Goal: Task Accomplishment & Management: Manage account settings

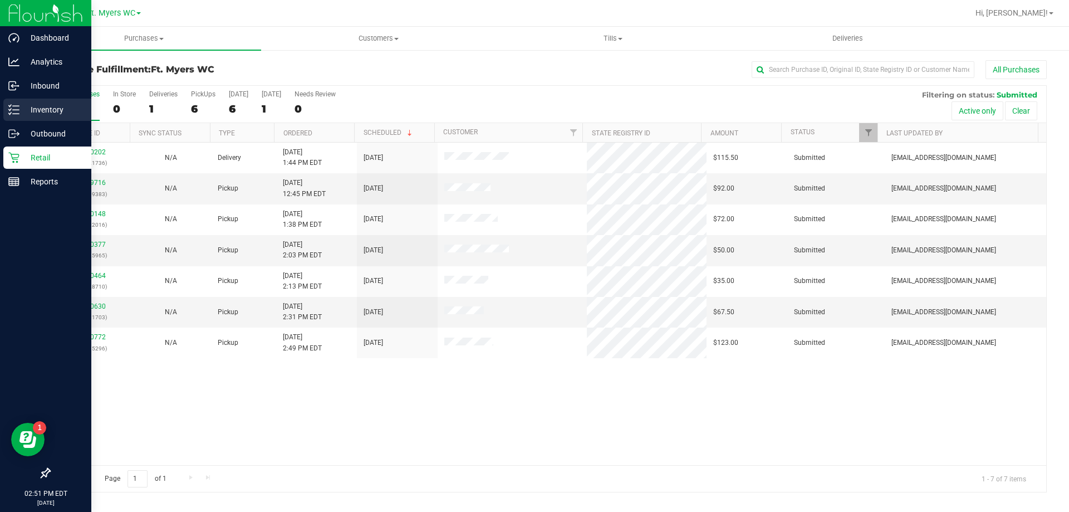
click at [52, 116] on p "Inventory" at bounding box center [52, 109] width 67 height 13
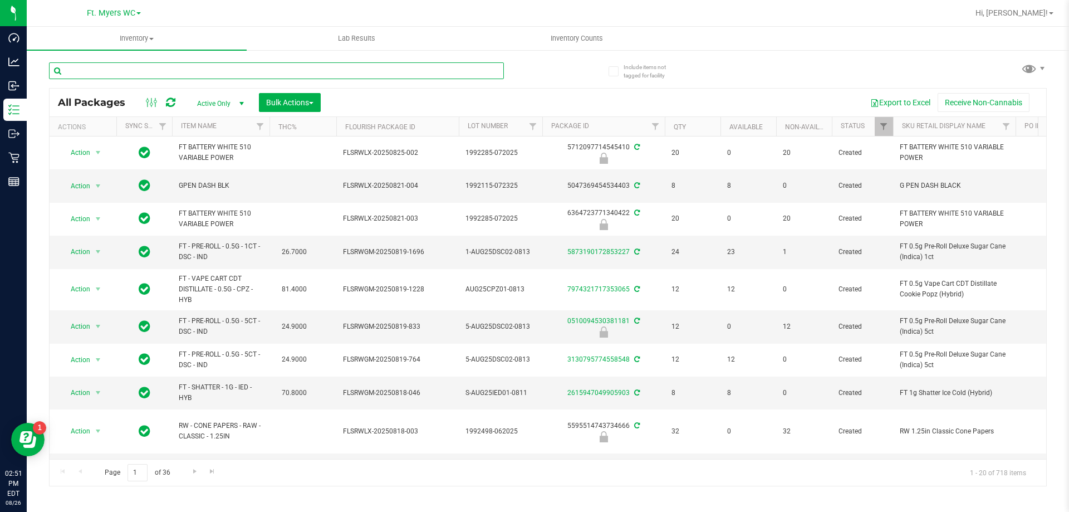
click at [161, 70] on input "text" at bounding box center [276, 70] width 455 height 17
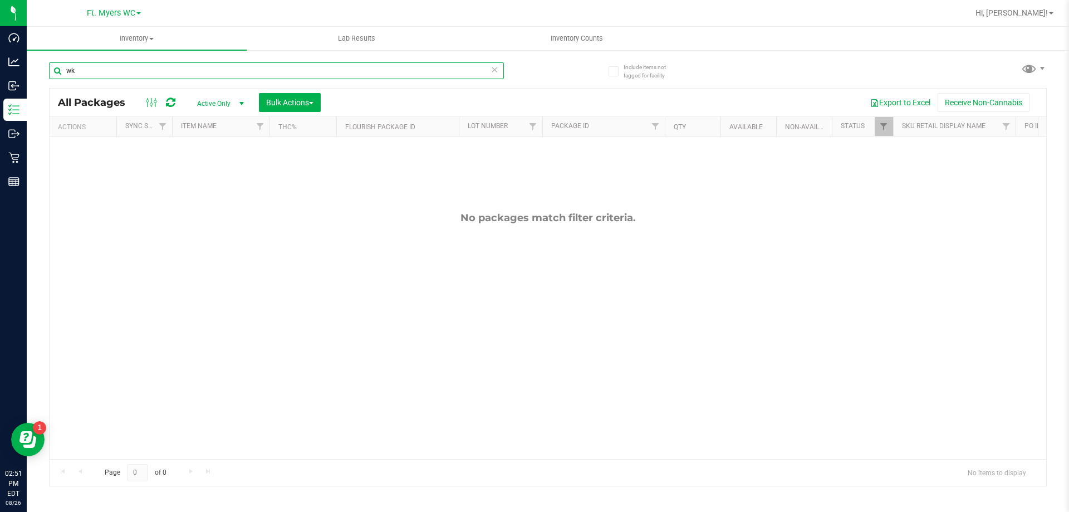
type input "w"
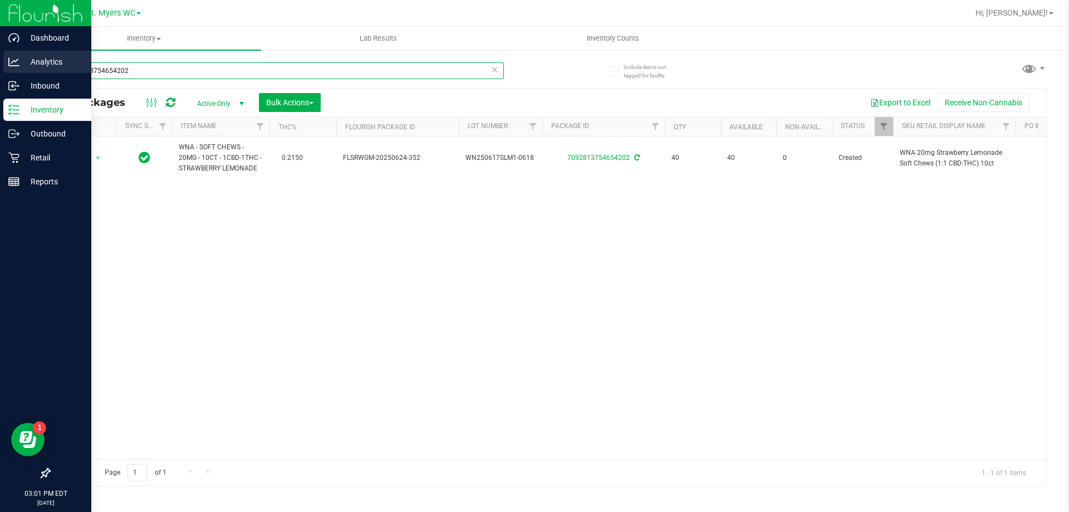
drag, startPoint x: 0, startPoint y: 71, endPoint x: 7, endPoint y: 56, distance: 16.5
click at [0, 61] on div "Dashboard Analytics Inbound Inventory Outbound Retail Reports 03:01 PM EDT 08/2…" at bounding box center [534, 256] width 1069 height 512
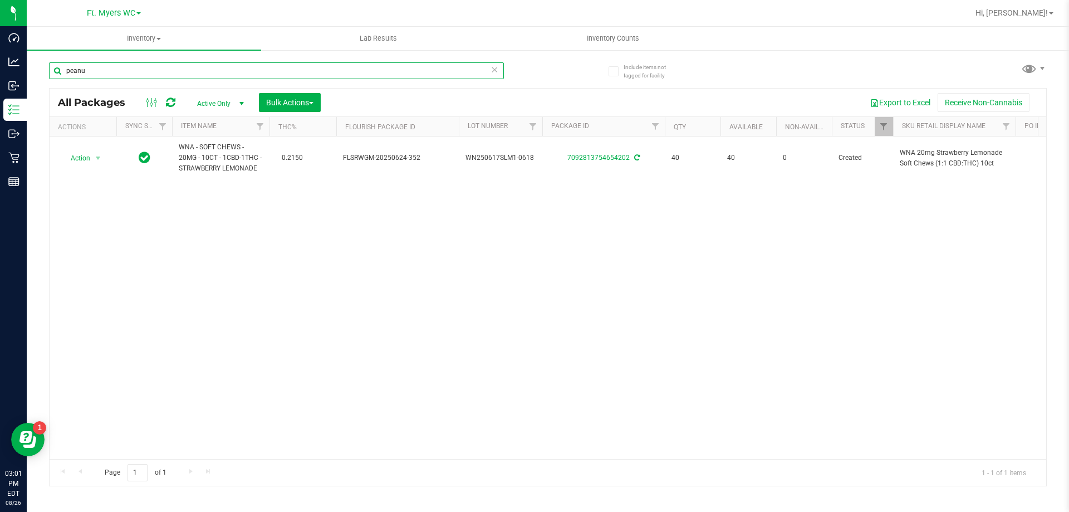
type input "peanut"
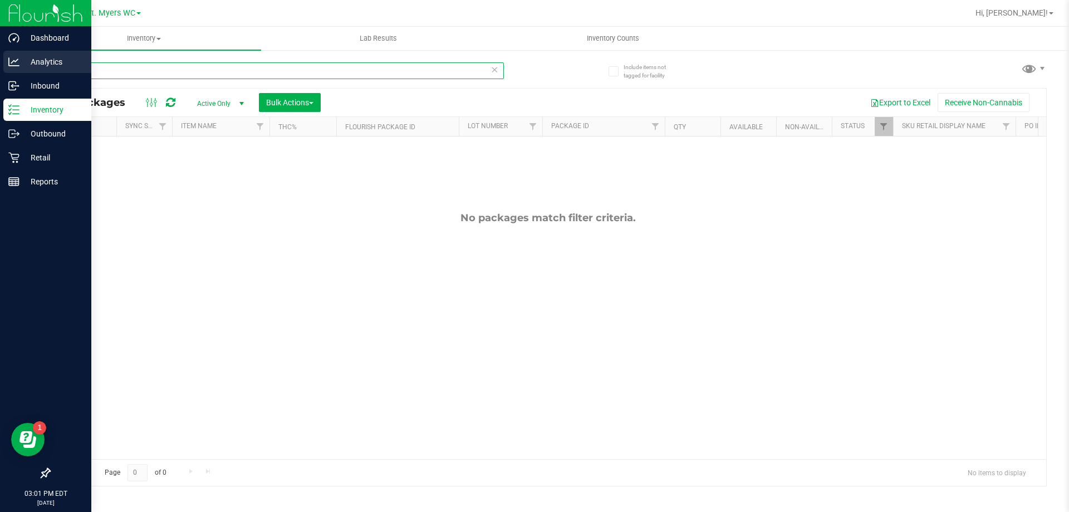
drag, startPoint x: 98, startPoint y: 67, endPoint x: 0, endPoint y: 73, distance: 98.2
click at [0, 73] on div "Dashboard Analytics Inbound Inventory Outbound Retail Reports 03:01 PM EDT 08/2…" at bounding box center [534, 256] width 1069 height 512
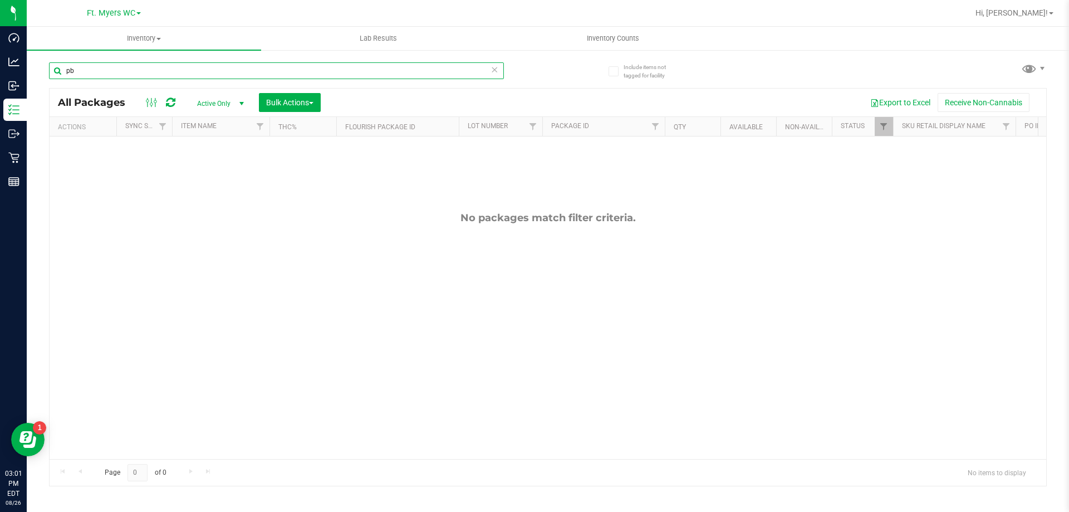
type input "pbs"
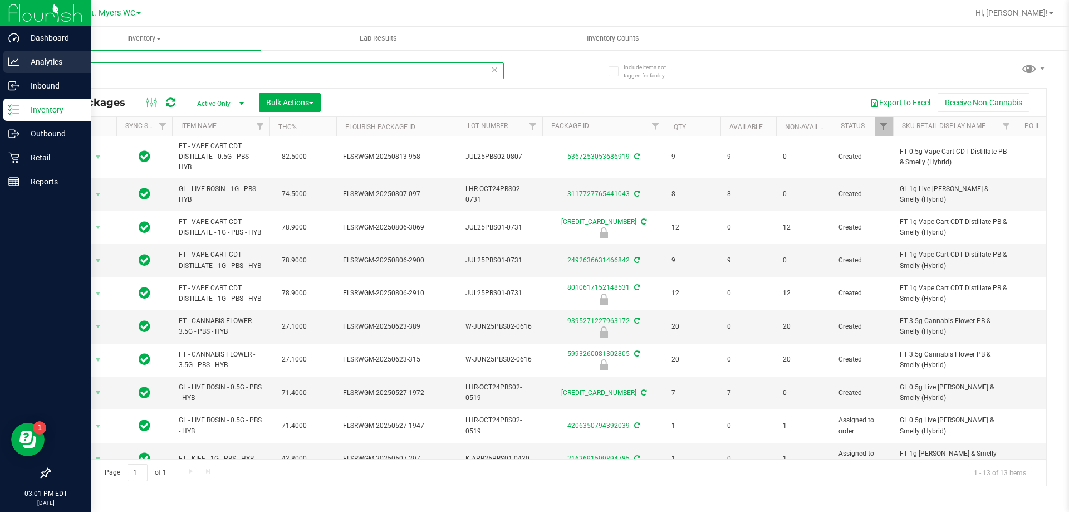
click at [0, 71] on div "Dashboard Analytics Inbound Inventory Outbound Retail Reports 03:01 PM EDT 08/2…" at bounding box center [534, 256] width 1069 height 512
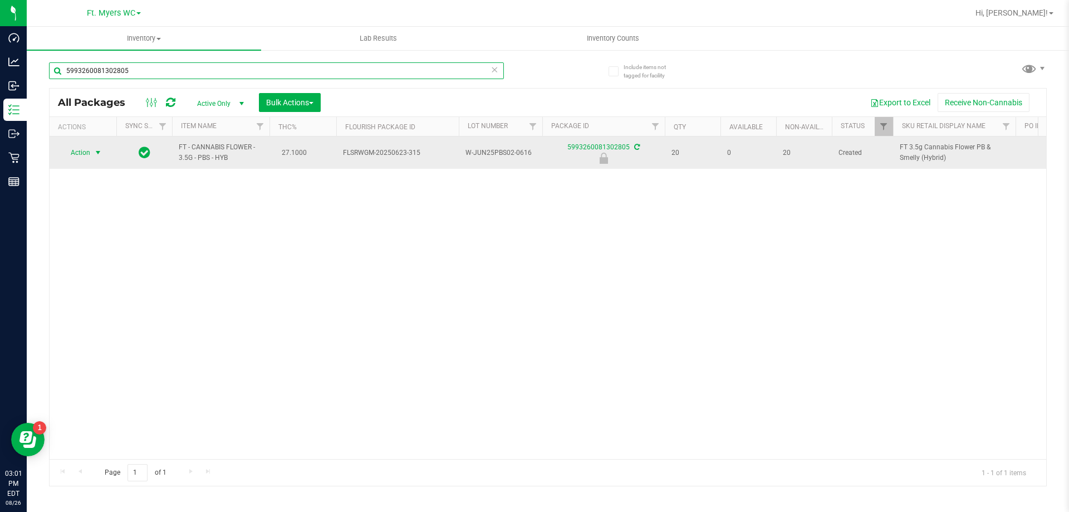
type input "5993260081302805"
click at [97, 149] on span "select" at bounding box center [98, 152] width 9 height 9
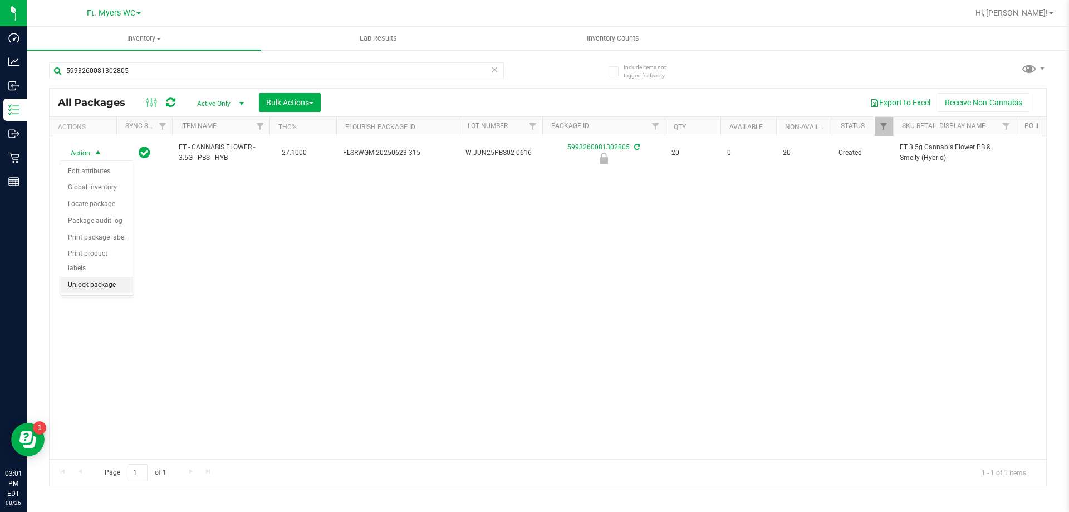
click at [111, 277] on li "Unlock package" at bounding box center [96, 285] width 71 height 17
click at [495, 72] on icon at bounding box center [495, 68] width 8 height 13
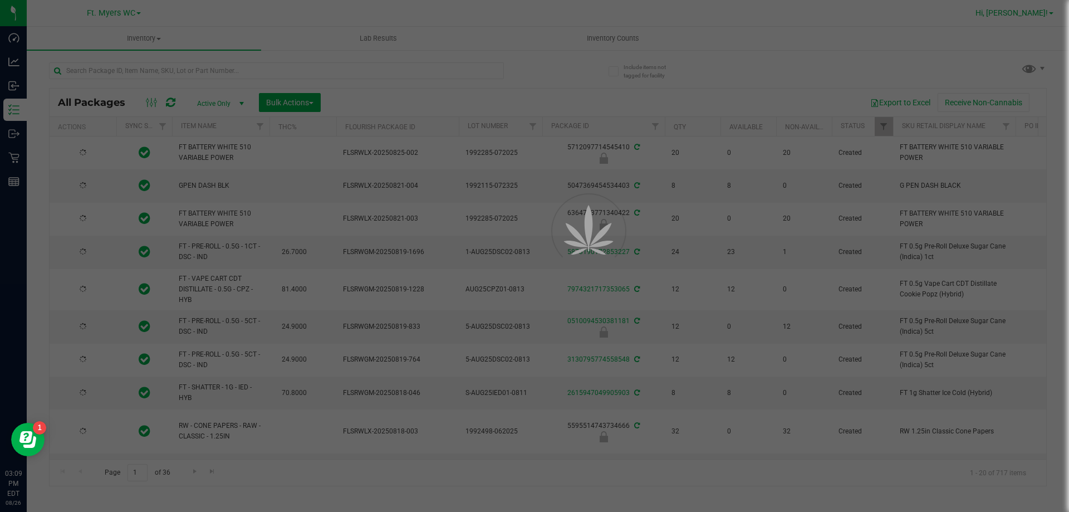
click at [1028, 13] on span "Hi, [PERSON_NAME]!" at bounding box center [1012, 12] width 72 height 9
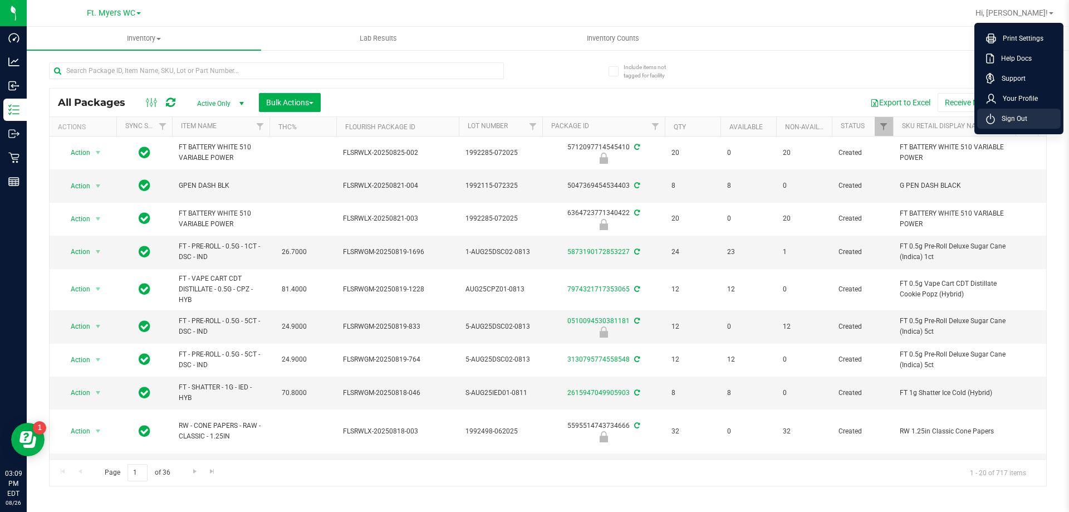
click at [1005, 114] on span "Sign Out" at bounding box center [1011, 118] width 32 height 11
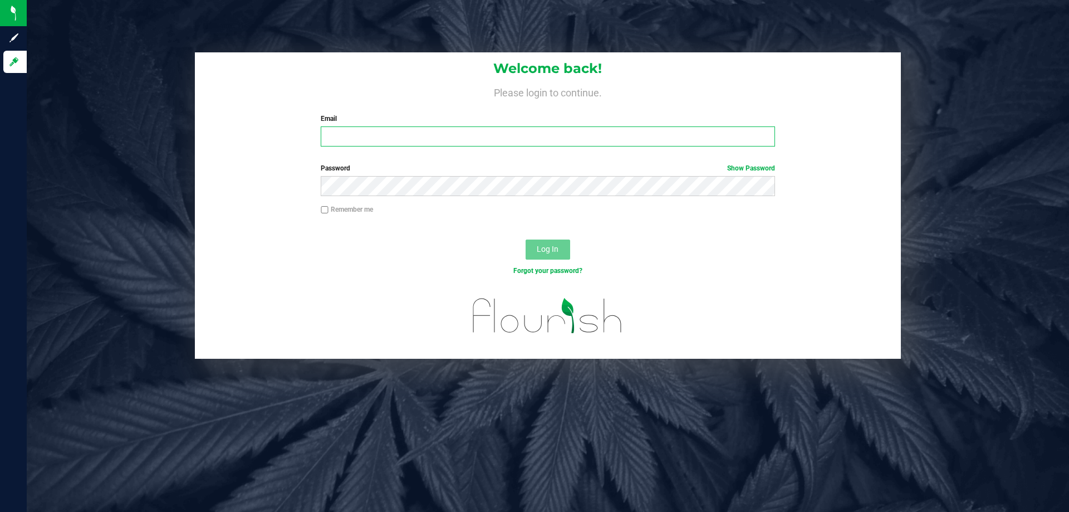
click at [365, 129] on input "Email" at bounding box center [548, 136] width 454 height 20
type input "kkerper@liveparallel.com"
click at [526, 240] on button "Log In" at bounding box center [548, 250] width 45 height 20
